Goal: Navigation & Orientation: Find specific page/section

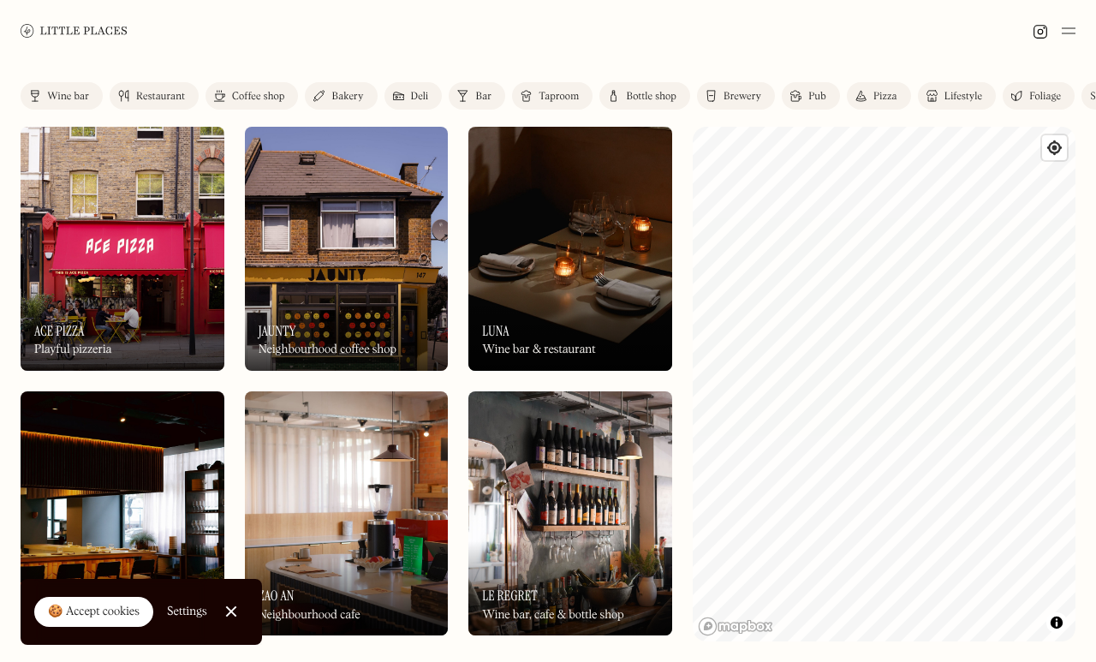
click at [279, 101] on div "Coffee shop" at bounding box center [258, 97] width 52 height 10
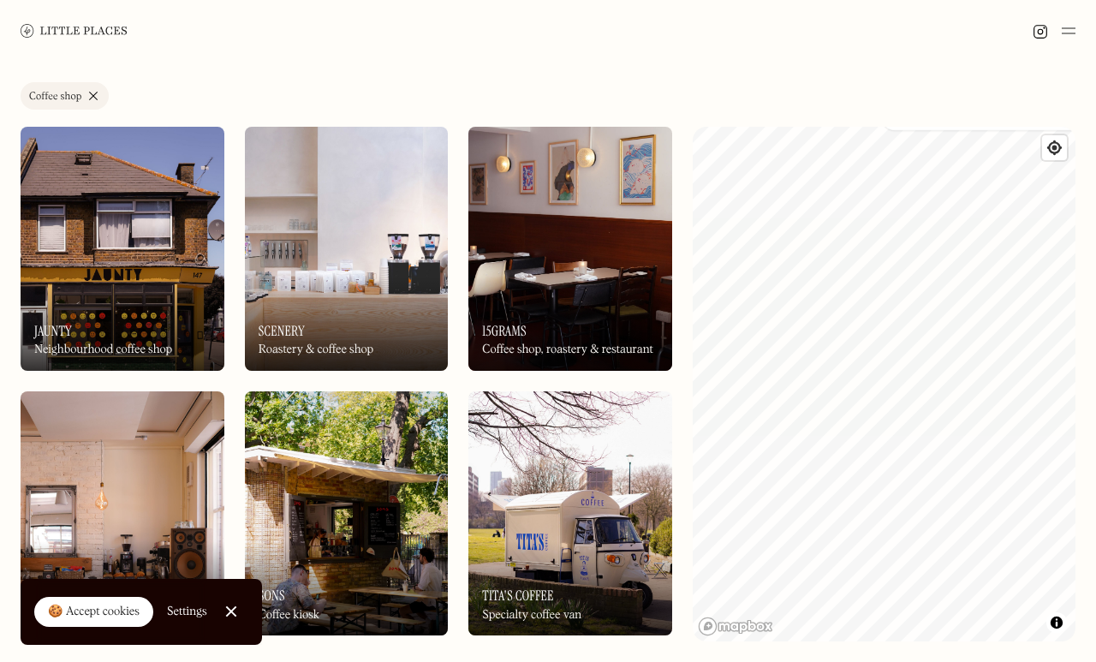
click at [1082, 25] on div at bounding box center [548, 31] width 1096 height 62
click at [1072, 27] on img at bounding box center [1069, 31] width 14 height 21
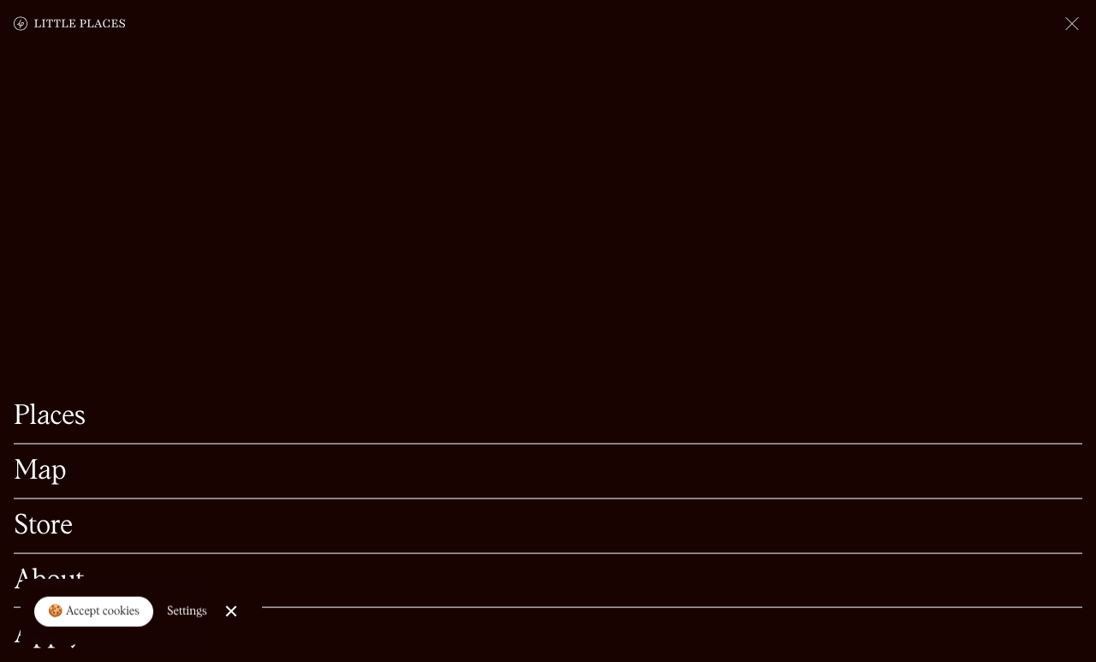
scroll to position [59, 0]
click at [75, 430] on link "Places" at bounding box center [548, 416] width 1069 height 27
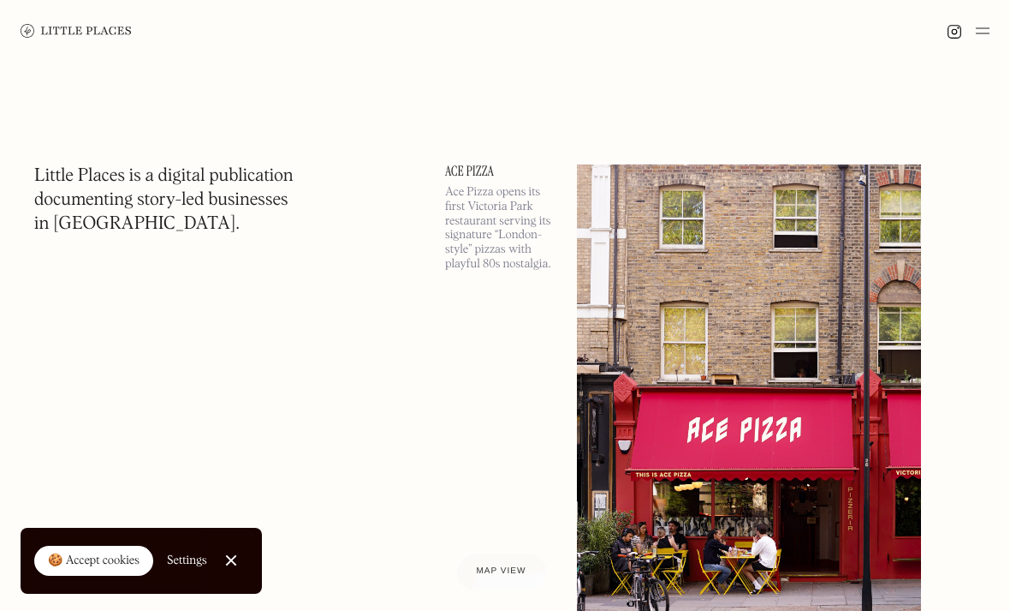
click at [988, 22] on img at bounding box center [983, 31] width 14 height 21
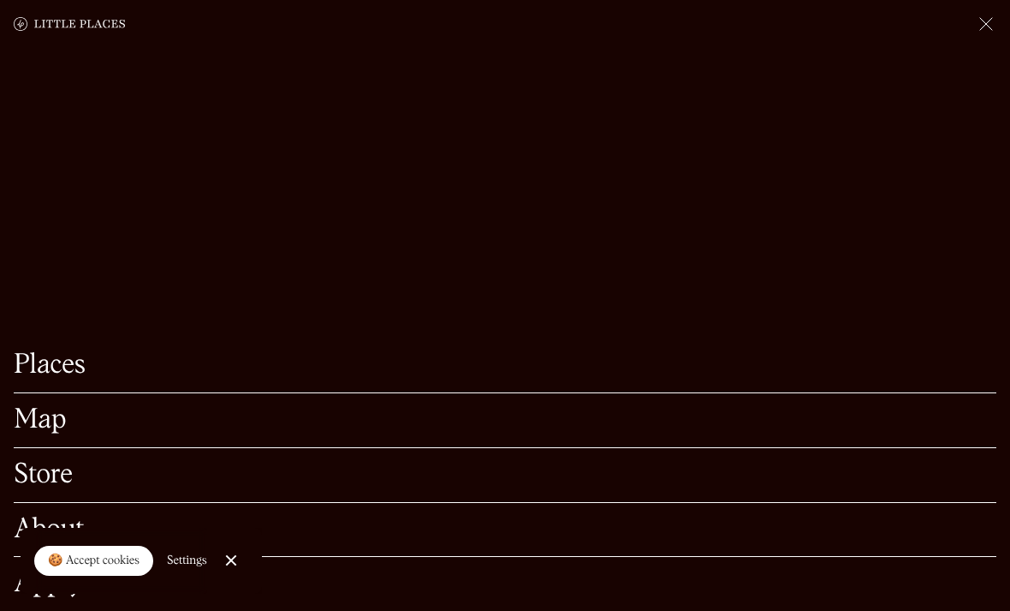
click at [66, 424] on link "Map" at bounding box center [505, 420] width 983 height 27
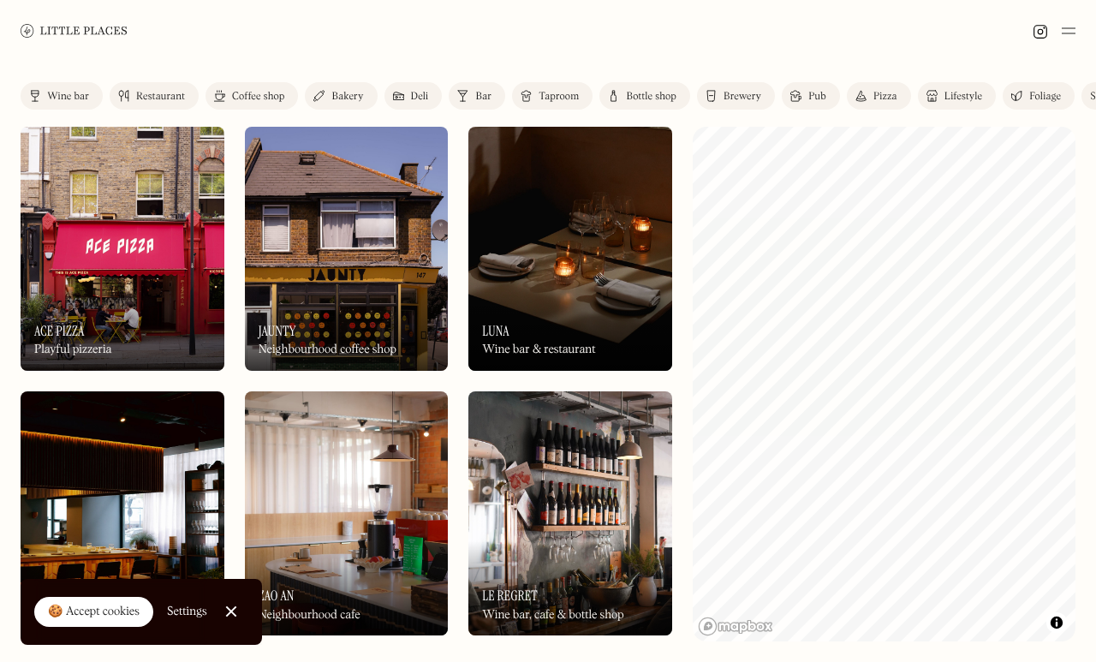
scroll to position [8, 0]
click at [429, 92] on div "Deli" at bounding box center [420, 97] width 18 height 10
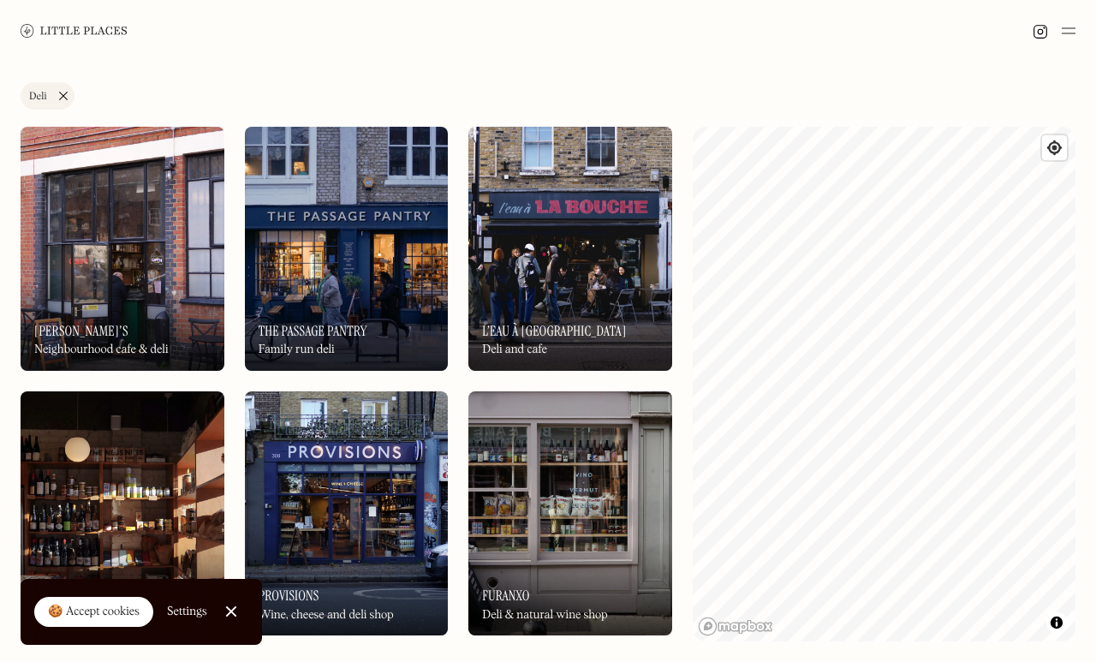
click at [69, 93] on link "Deli" at bounding box center [48, 95] width 54 height 27
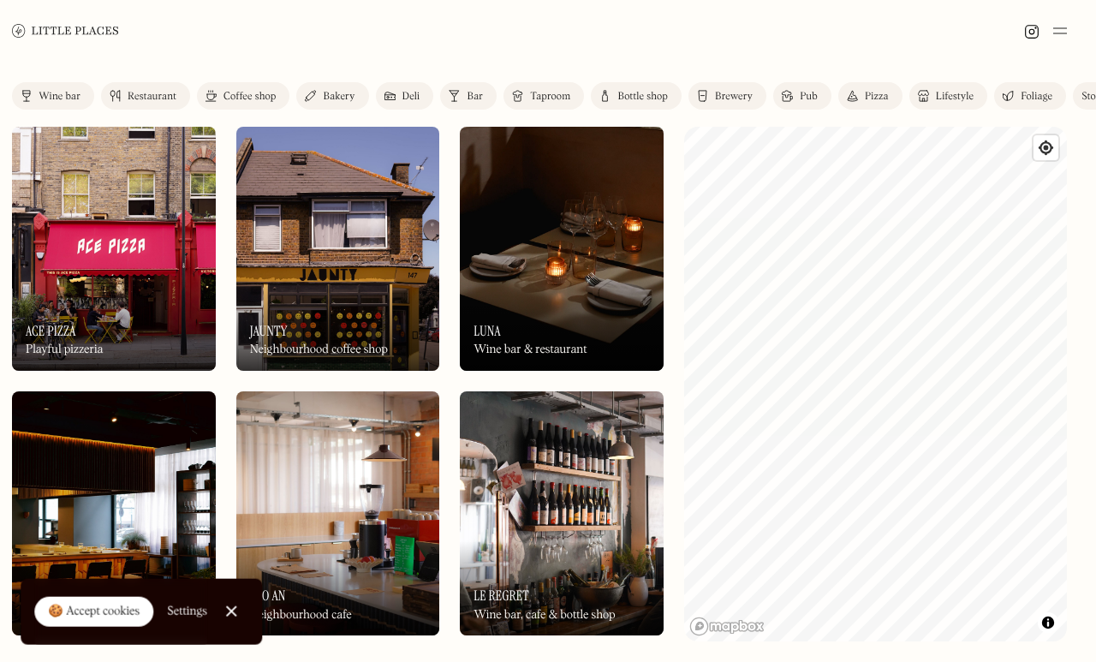
scroll to position [7, 0]
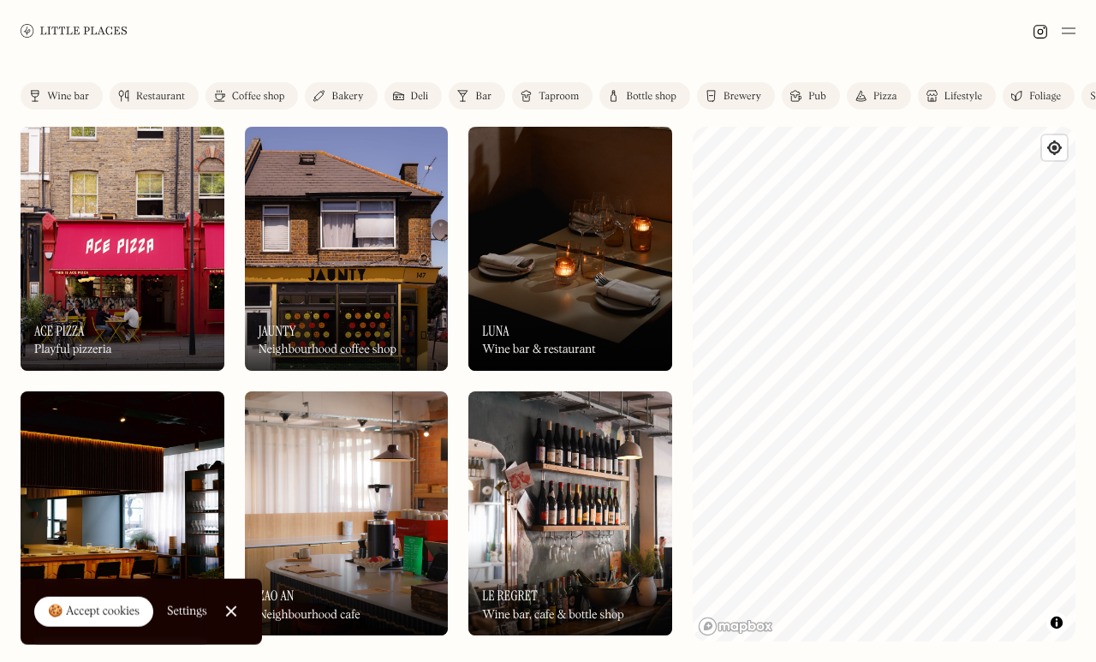
click at [363, 94] on div "Bakery" at bounding box center [347, 97] width 32 height 10
